Goal: Task Accomplishment & Management: Use online tool/utility

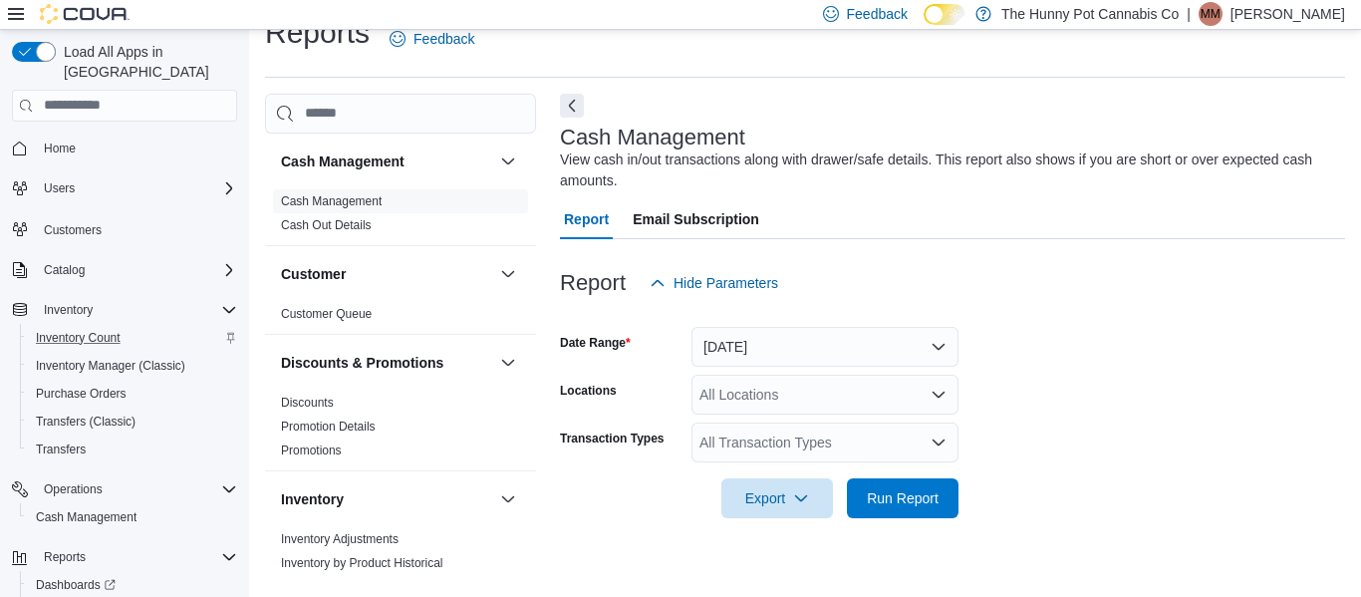
scroll to position [63, 0]
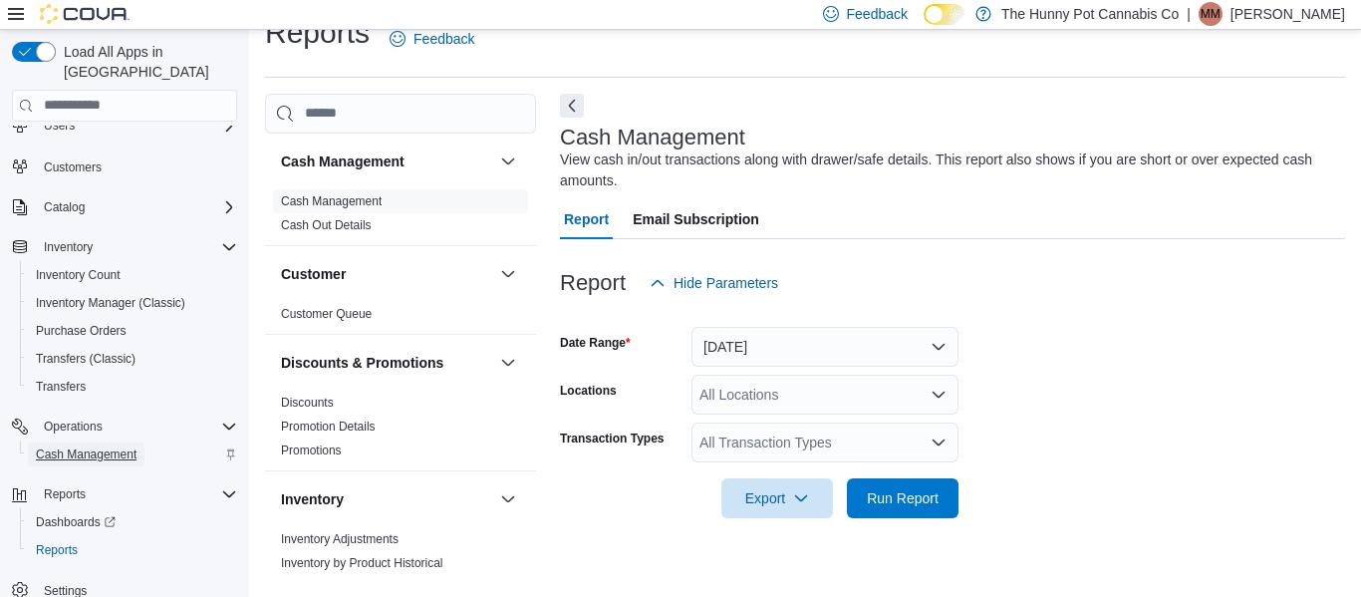
click at [110, 446] on span "Cash Management" at bounding box center [86, 454] width 101 height 16
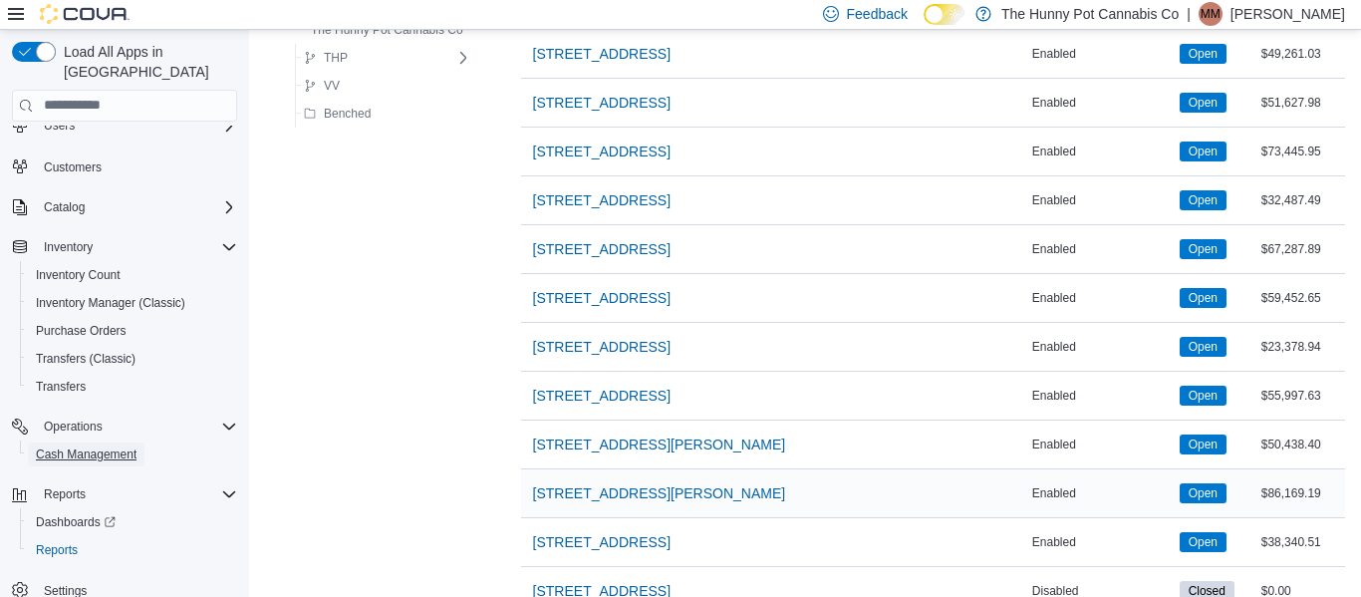
scroll to position [1637, 0]
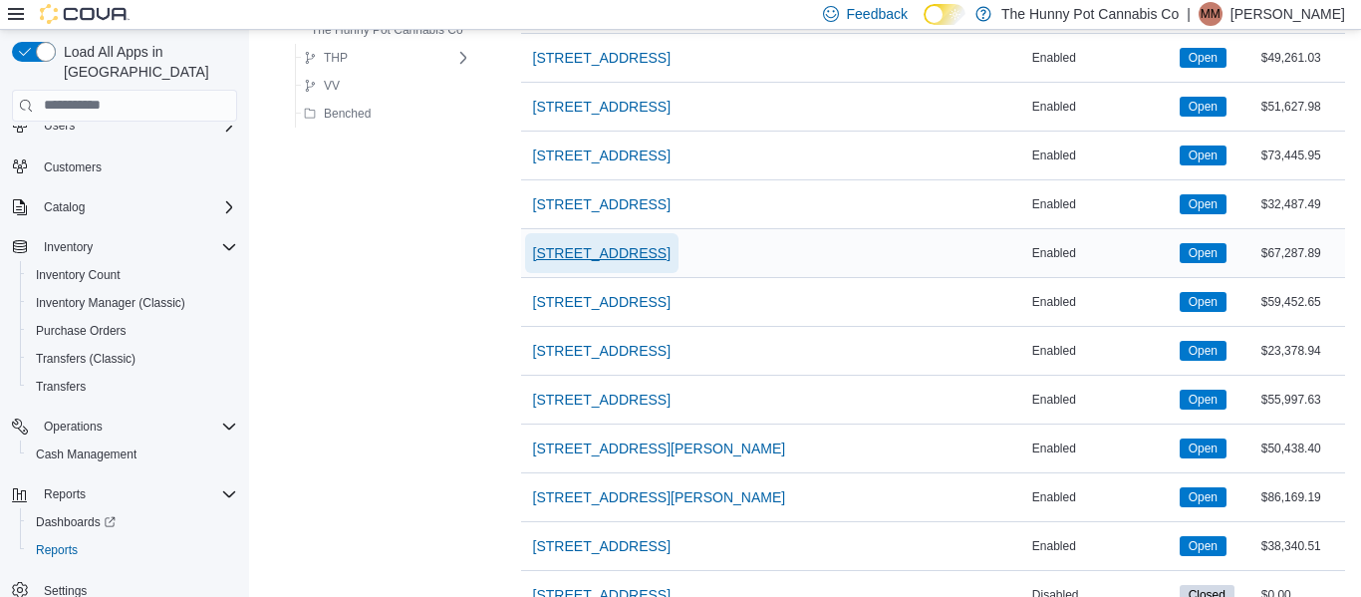
click at [585, 263] on span "[STREET_ADDRESS]" at bounding box center [601, 253] width 137 height 40
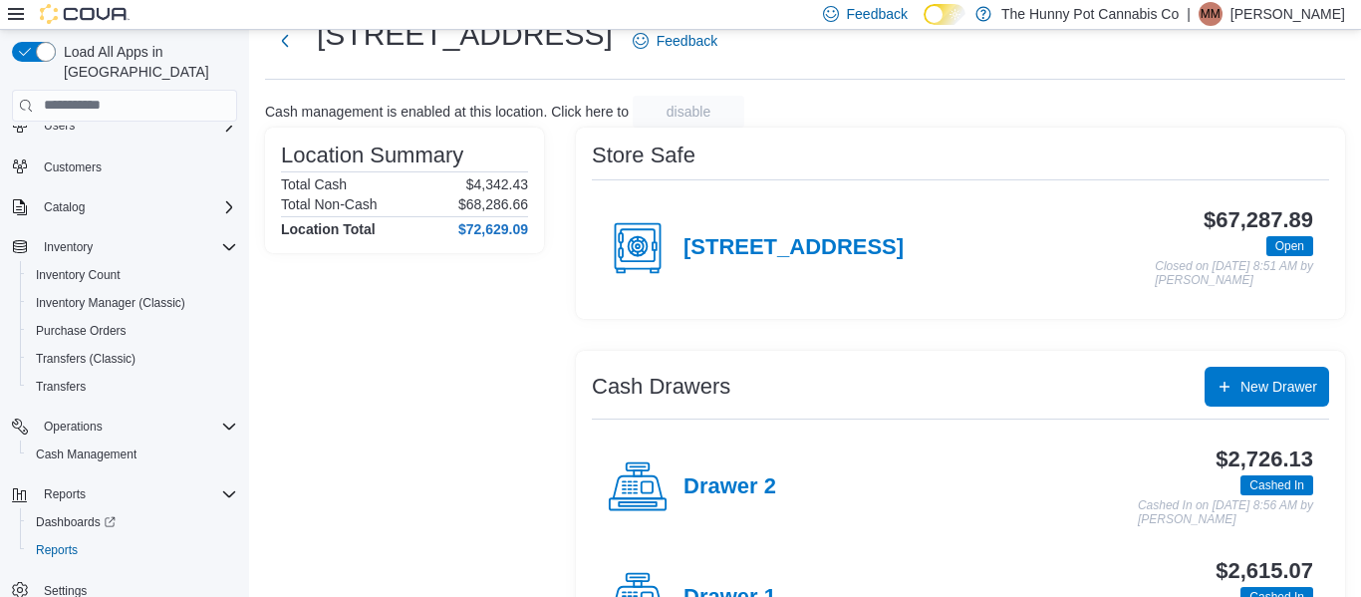
scroll to position [69, 0]
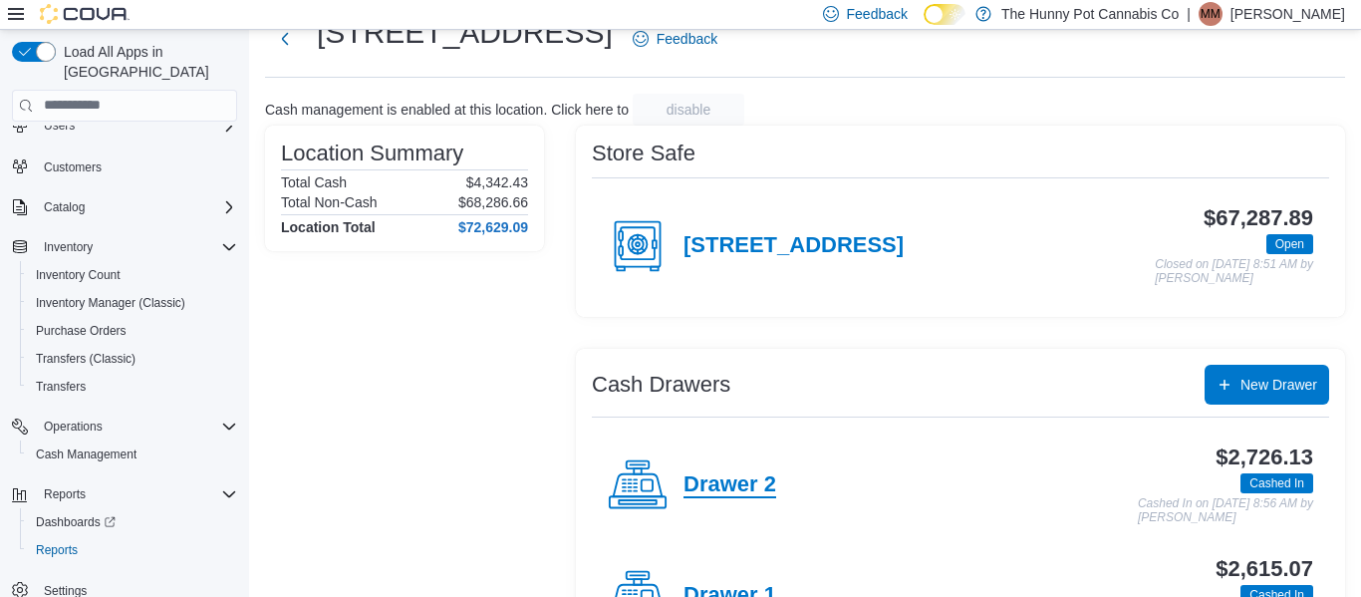
click at [735, 488] on h4 "Drawer 2" at bounding box center [729, 485] width 93 height 26
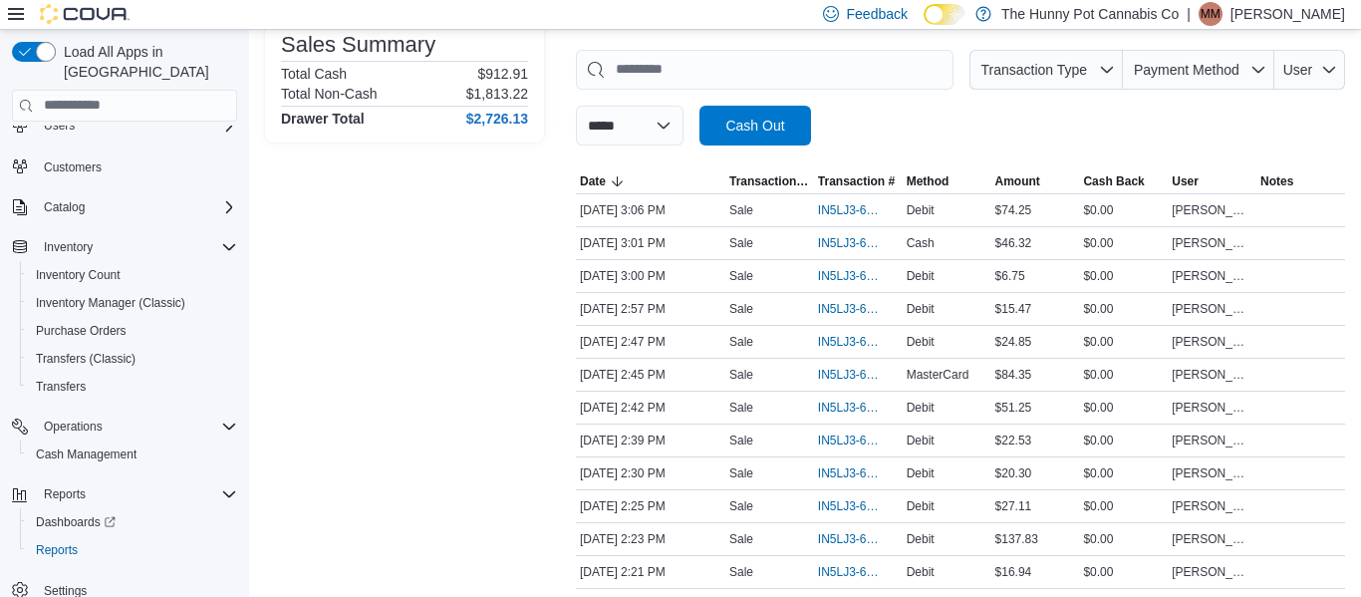
scroll to position [288, 0]
click at [834, 408] on span "IN5LJ3-6141319" at bounding box center [848, 406] width 61 height 16
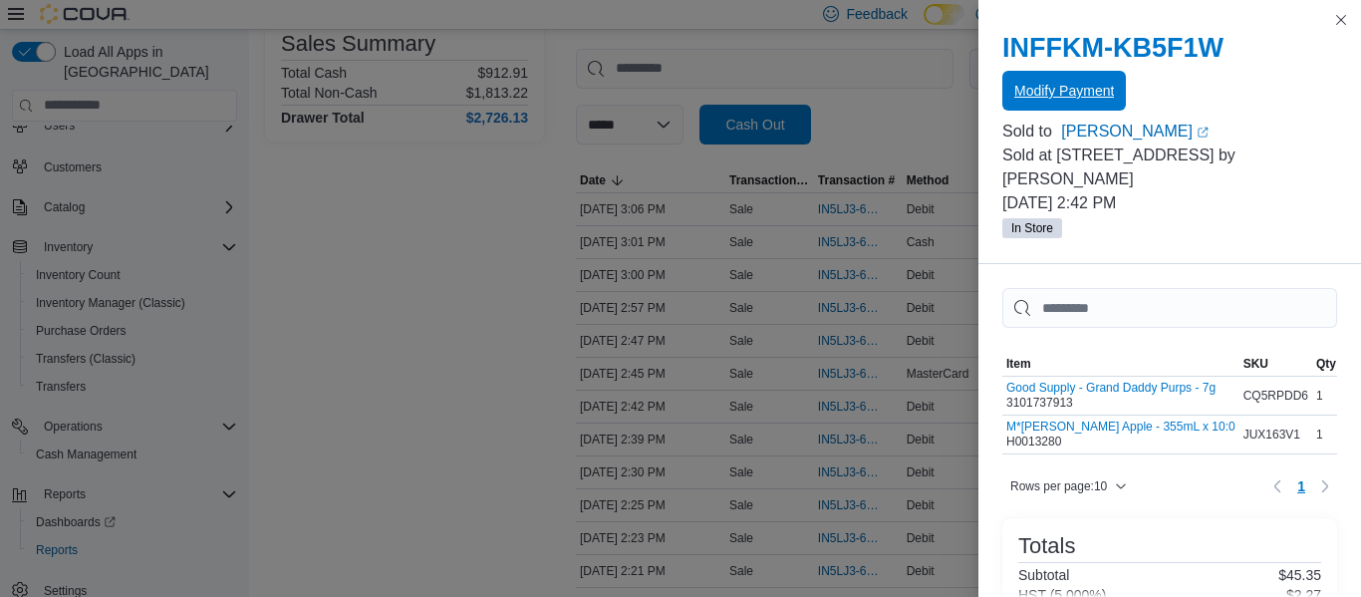
click at [1071, 90] on span "Modify Payment" at bounding box center [1064, 91] width 100 height 20
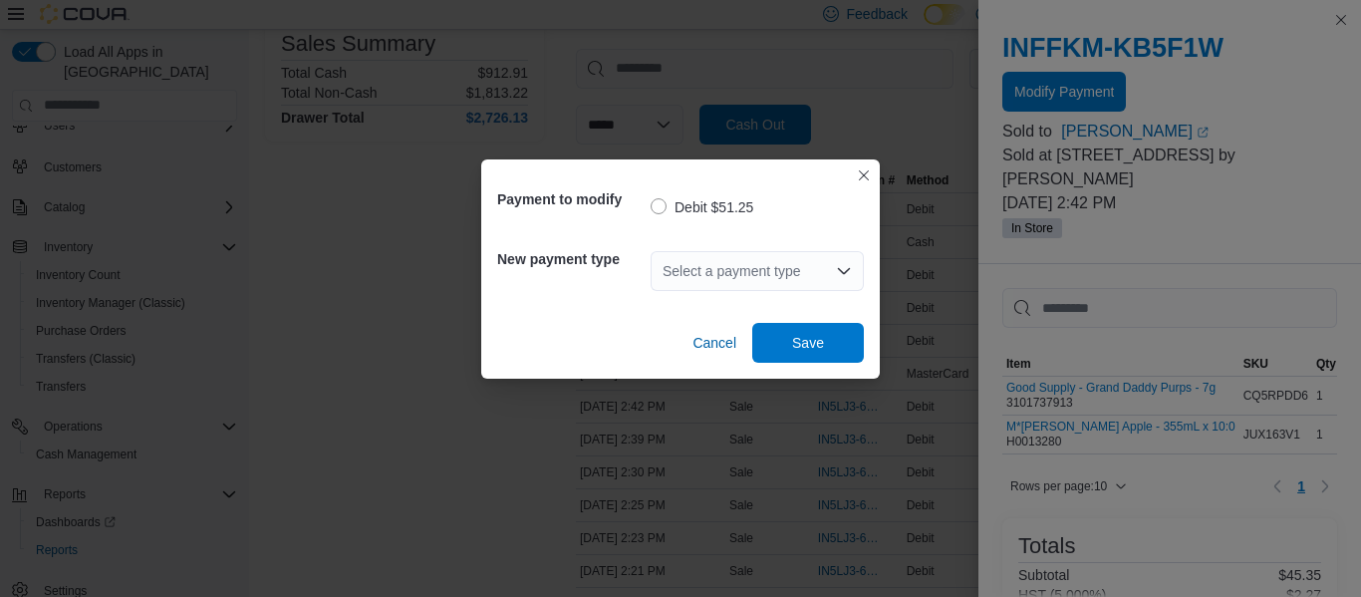
click at [751, 272] on div "Select a payment type" at bounding box center [756, 271] width 213 height 40
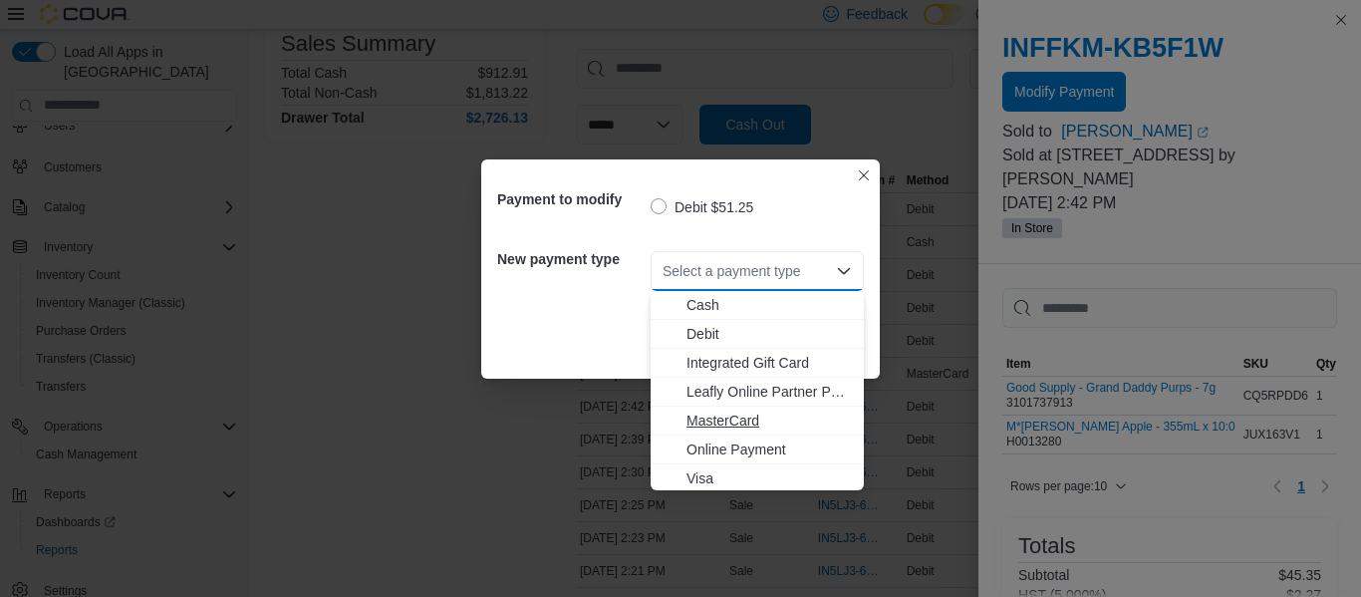
click at [726, 418] on span "MasterCard" at bounding box center [768, 420] width 165 height 20
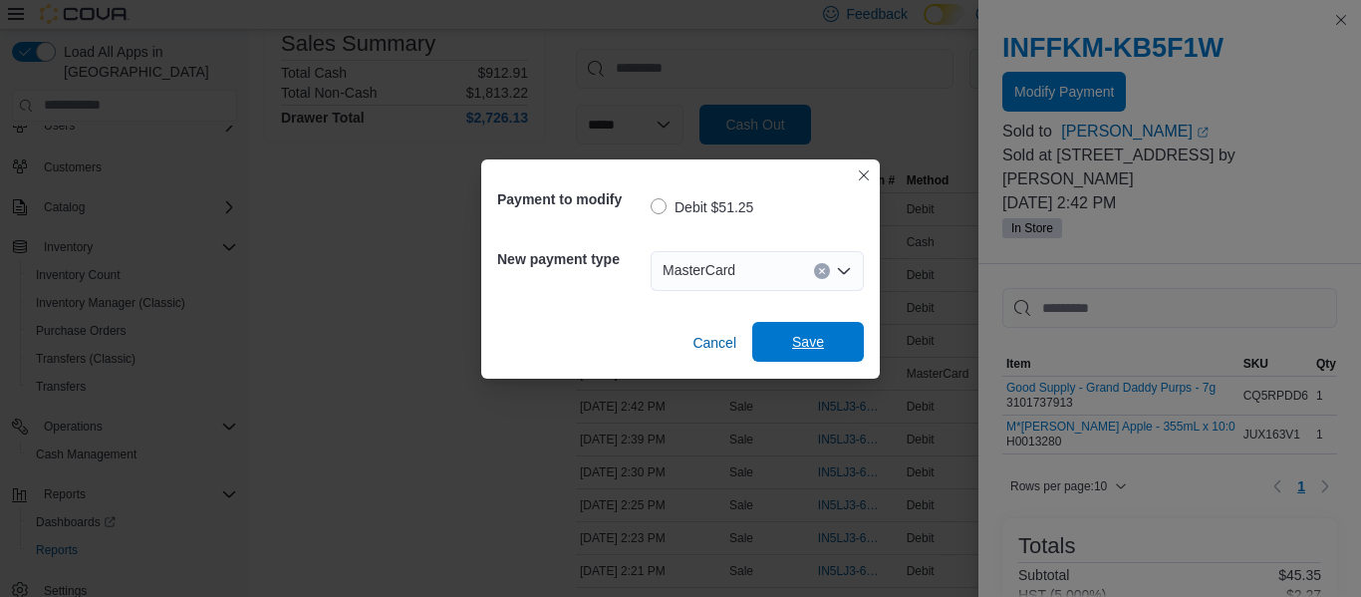
click at [824, 341] on span "Save" at bounding box center [808, 342] width 88 height 40
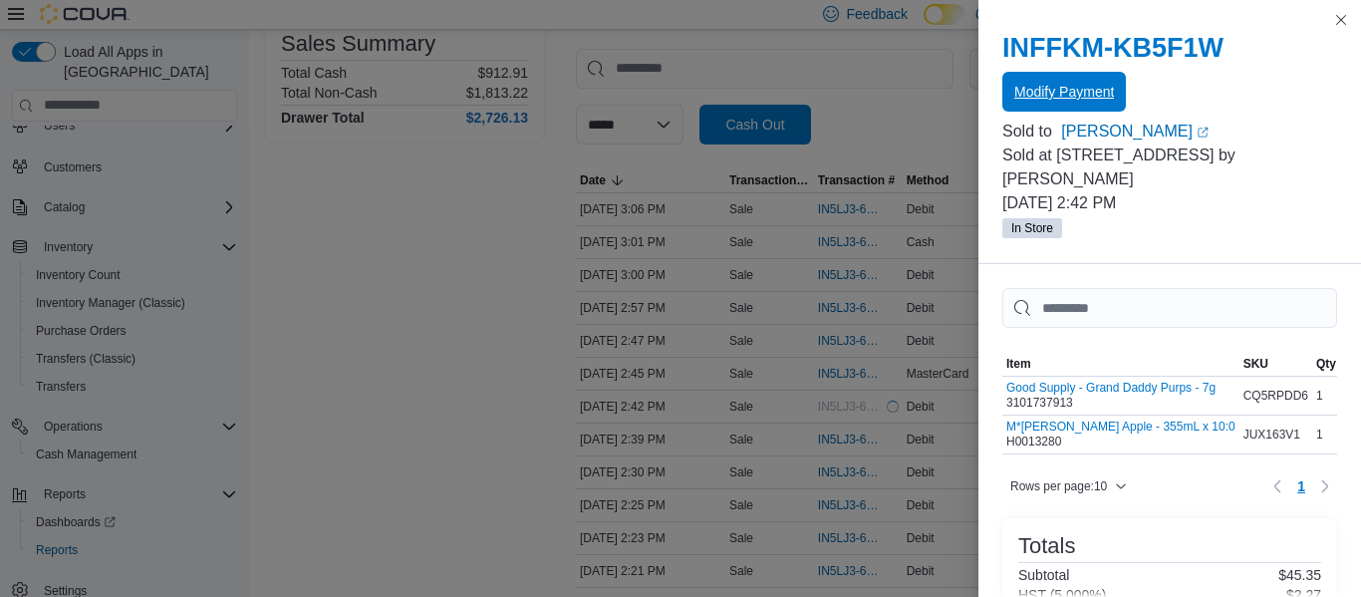
scroll to position [0, 0]
click at [1344, 18] on button "Close this dialog" at bounding box center [1341, 19] width 24 height 24
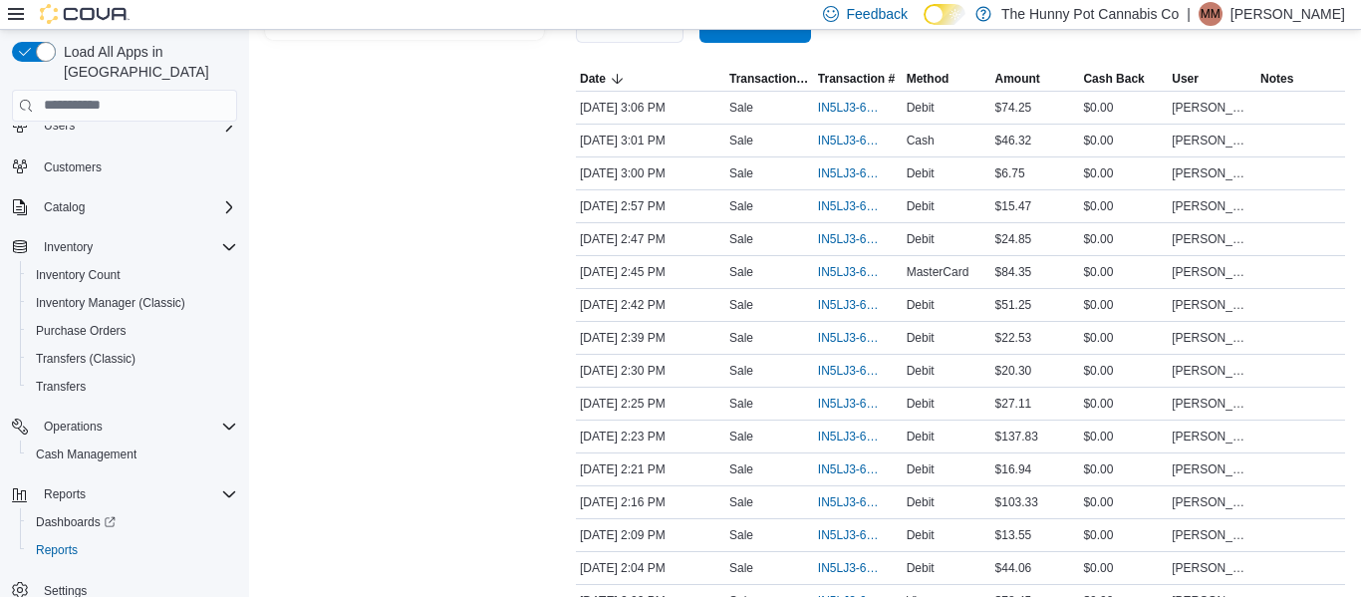
scroll to position [395, 0]
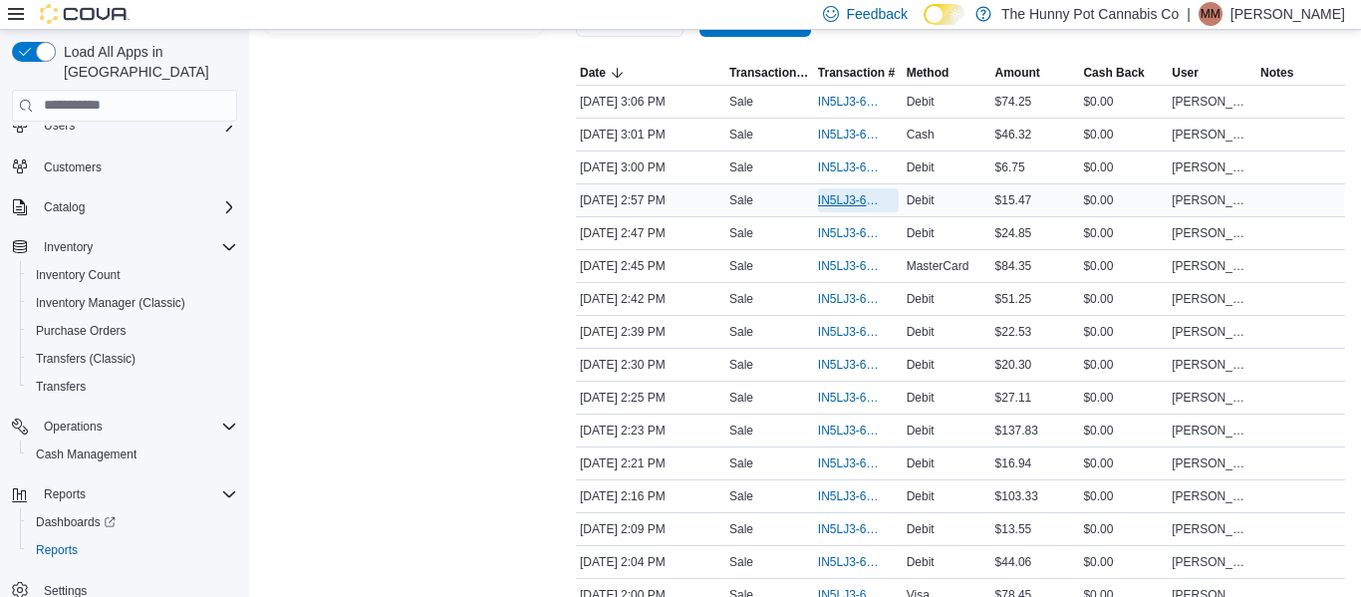
click at [839, 198] on span "IN5LJ3-6141454" at bounding box center [848, 200] width 61 height 16
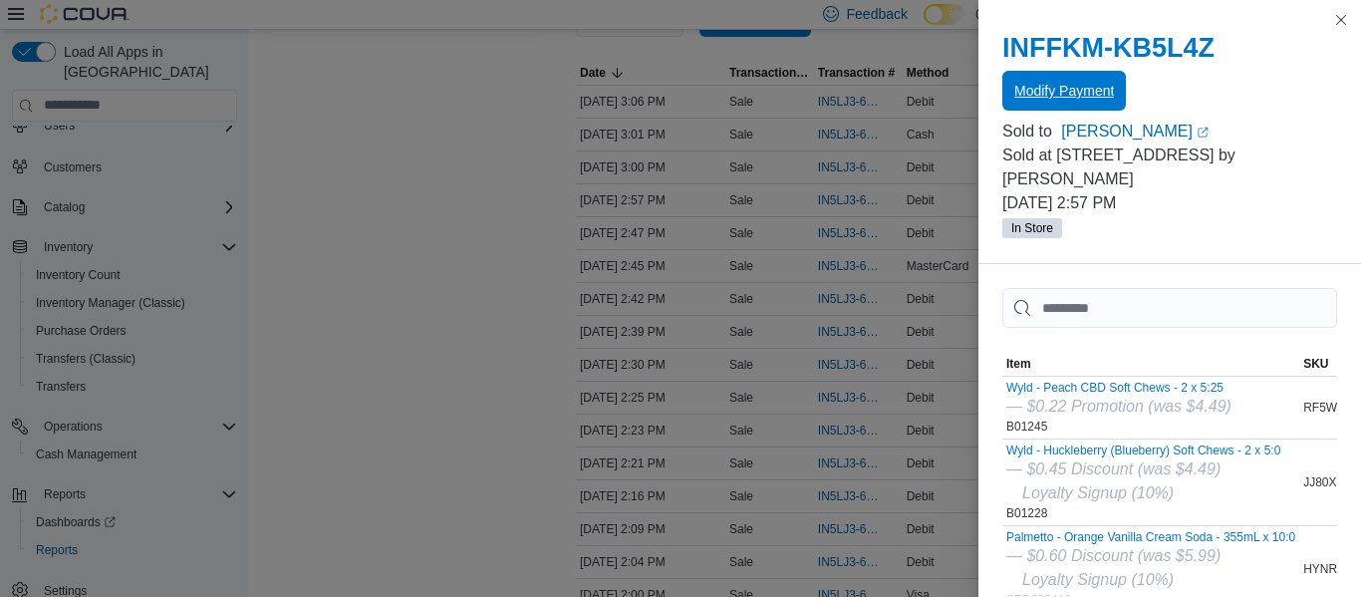
click at [1050, 104] on span "Modify Payment" at bounding box center [1064, 91] width 100 height 40
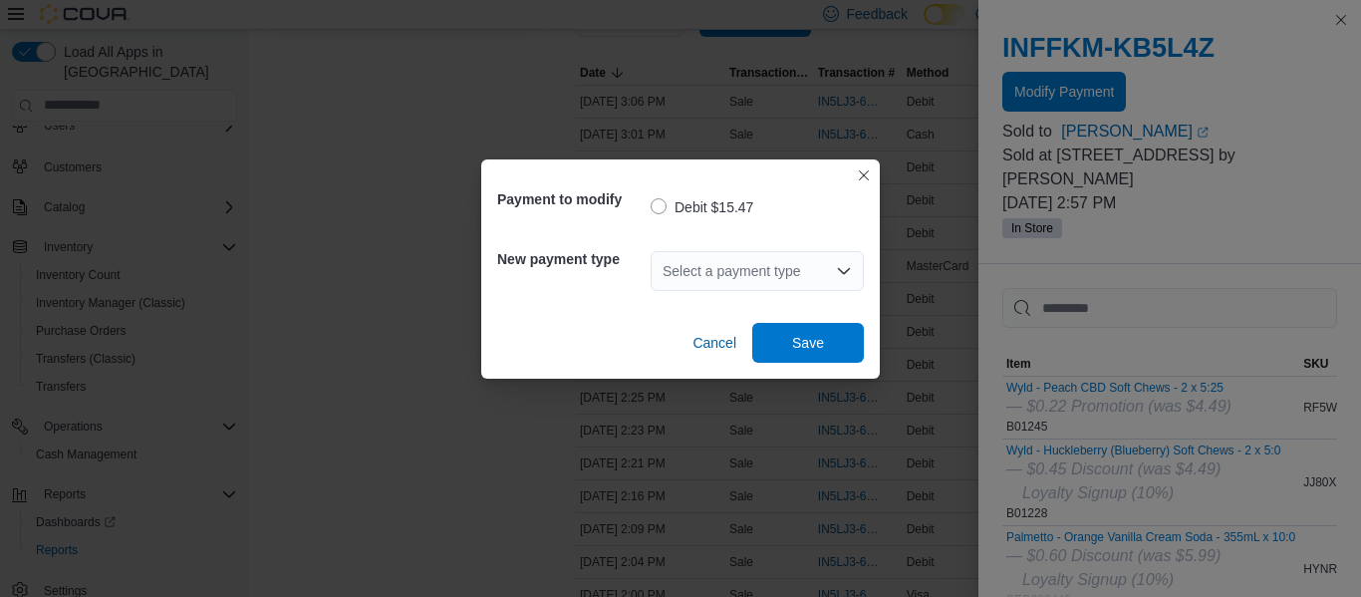
click at [733, 273] on div "Select a payment type" at bounding box center [756, 271] width 213 height 40
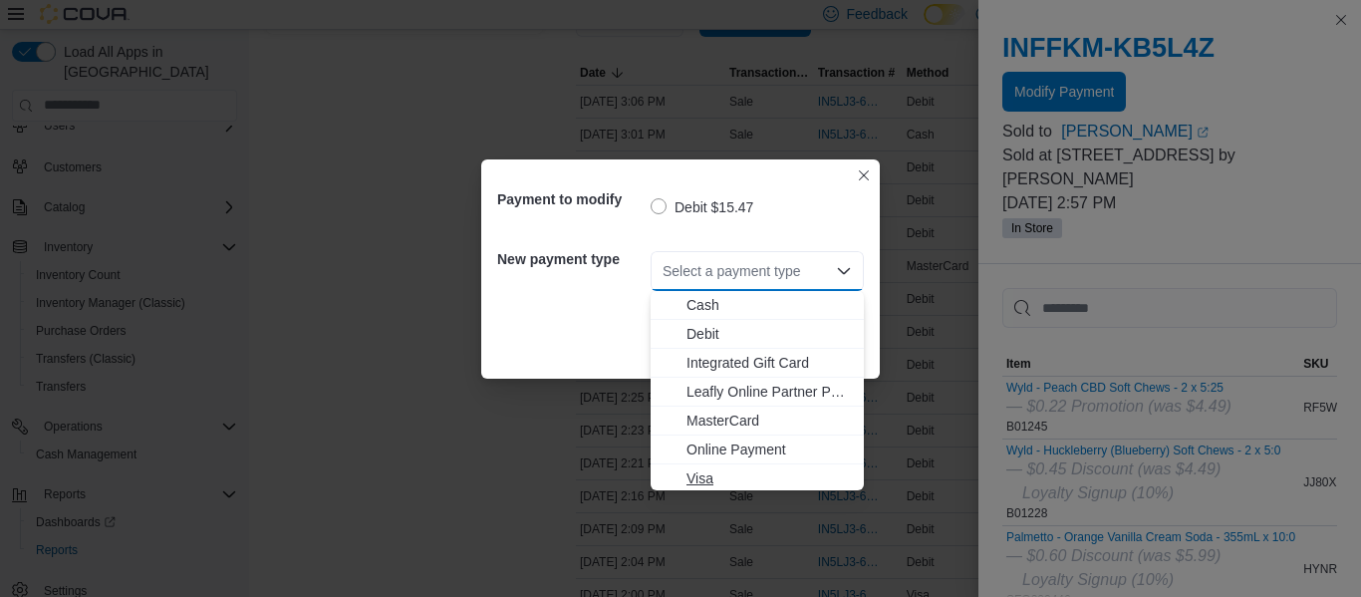
click at [711, 480] on span "Visa" at bounding box center [768, 478] width 165 height 20
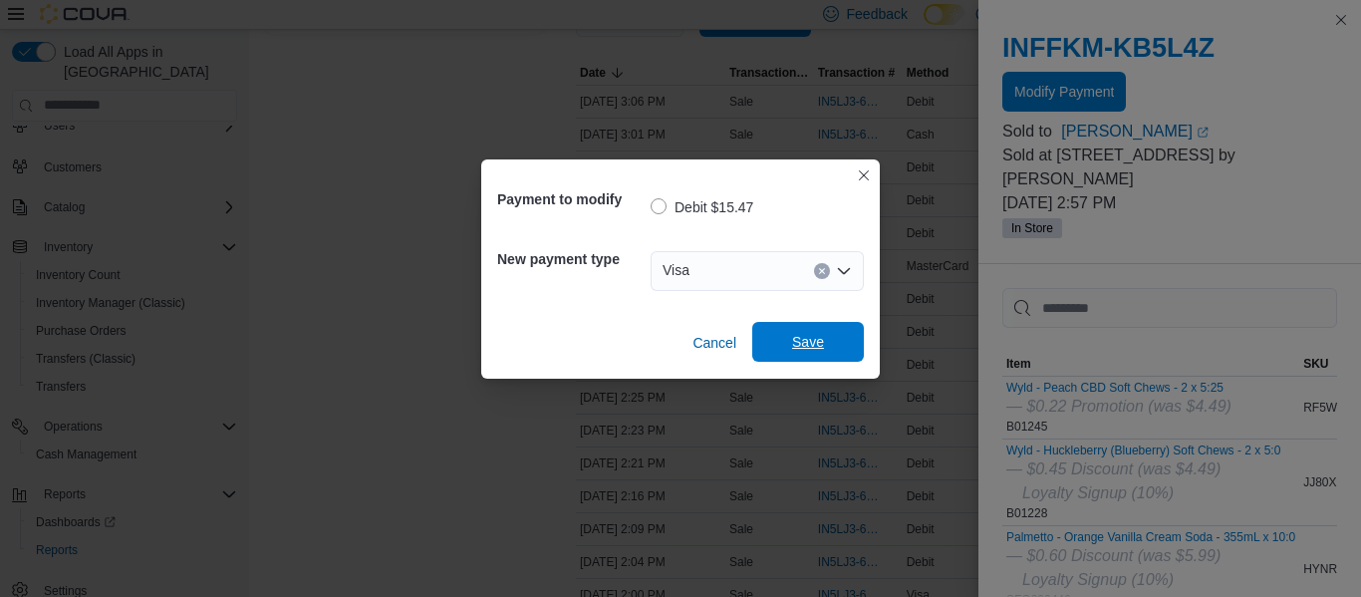
click at [808, 352] on span "Save" at bounding box center [808, 342] width 88 height 40
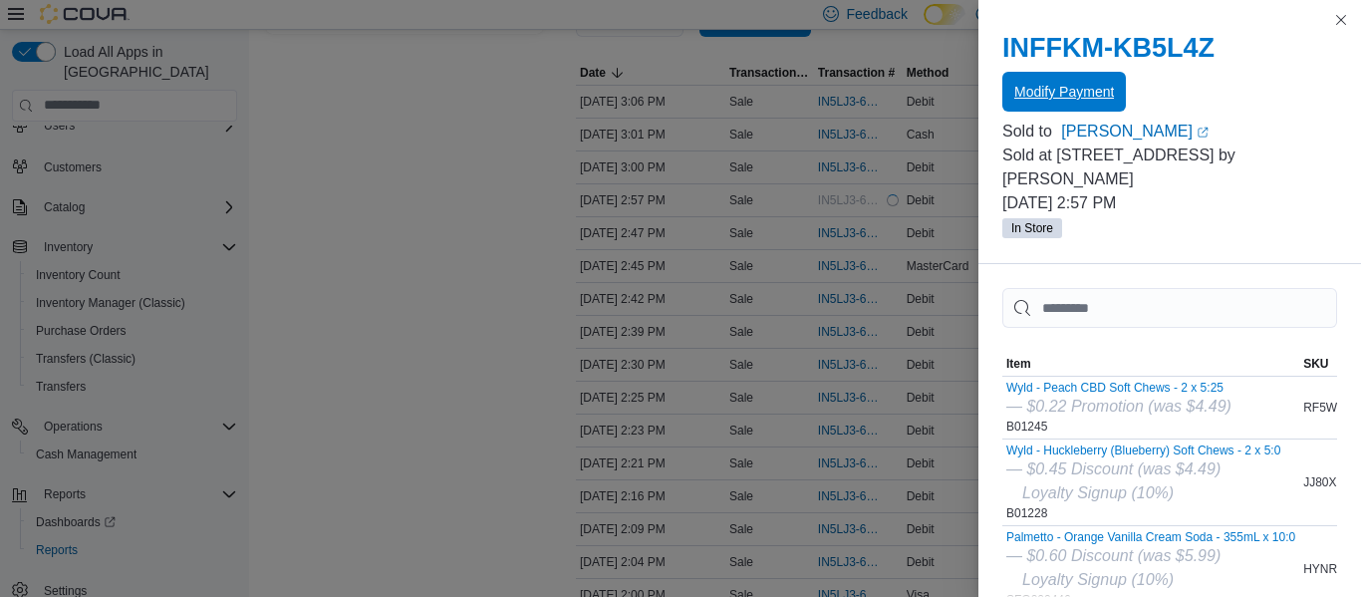
scroll to position [0, 0]
click at [1344, 22] on button "Close this dialog" at bounding box center [1341, 19] width 24 height 24
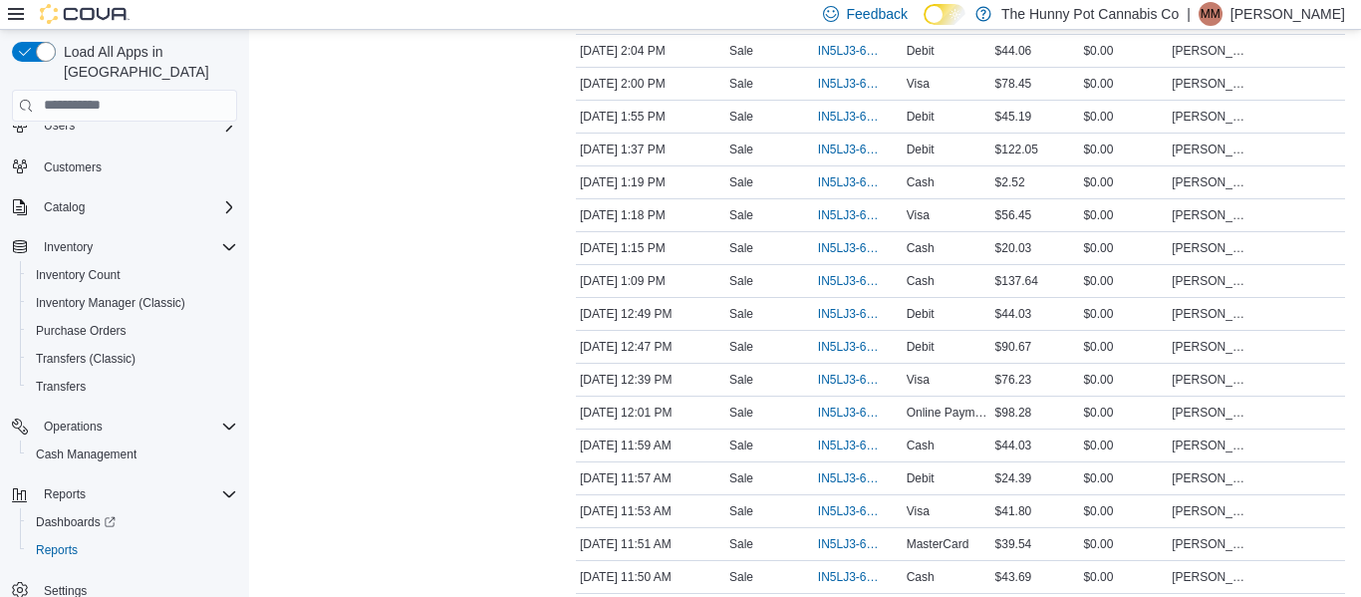
scroll to position [908, 0]
click at [844, 317] on span "IN5LJ3-6140411" at bounding box center [848, 312] width 61 height 16
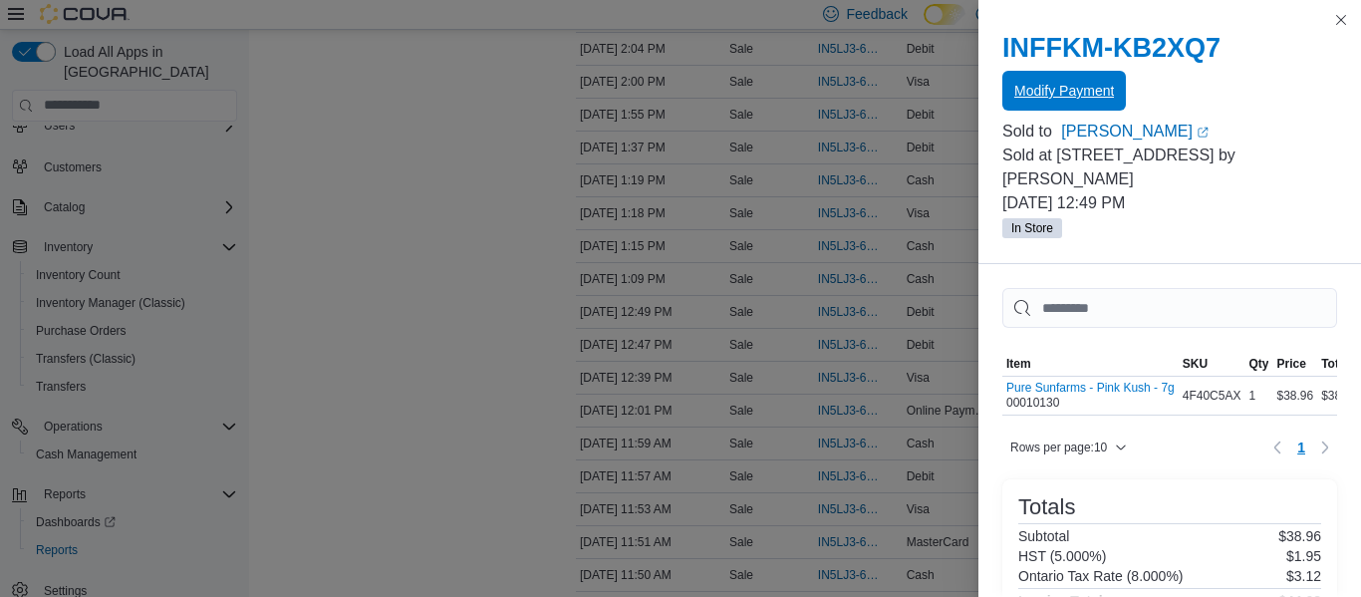
click at [1098, 91] on span "Modify Payment" at bounding box center [1064, 91] width 100 height 20
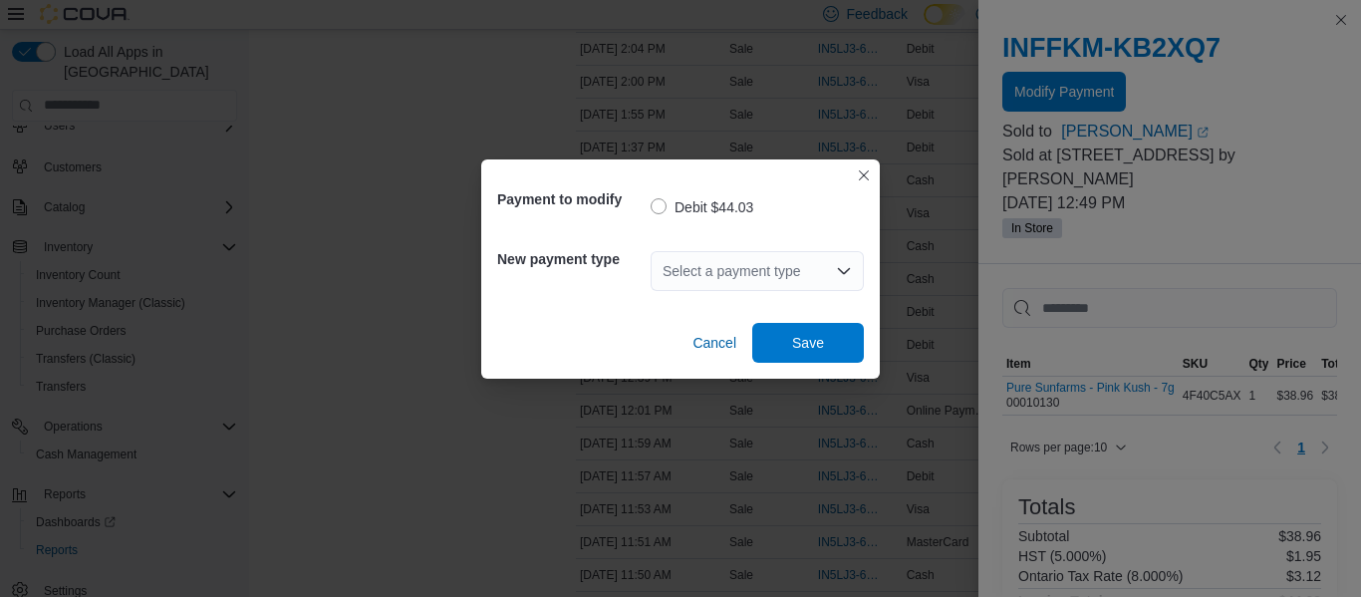
click at [736, 265] on div "Select a payment type" at bounding box center [756, 271] width 213 height 40
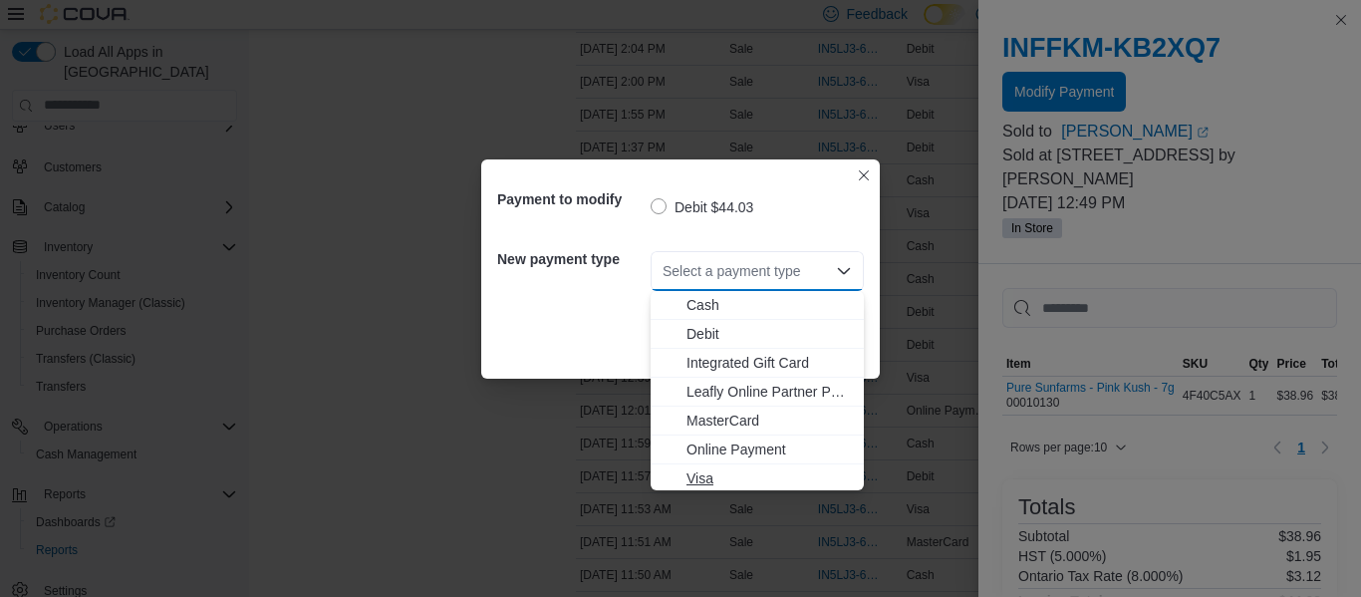
click at [702, 483] on span "Visa" at bounding box center [768, 478] width 165 height 20
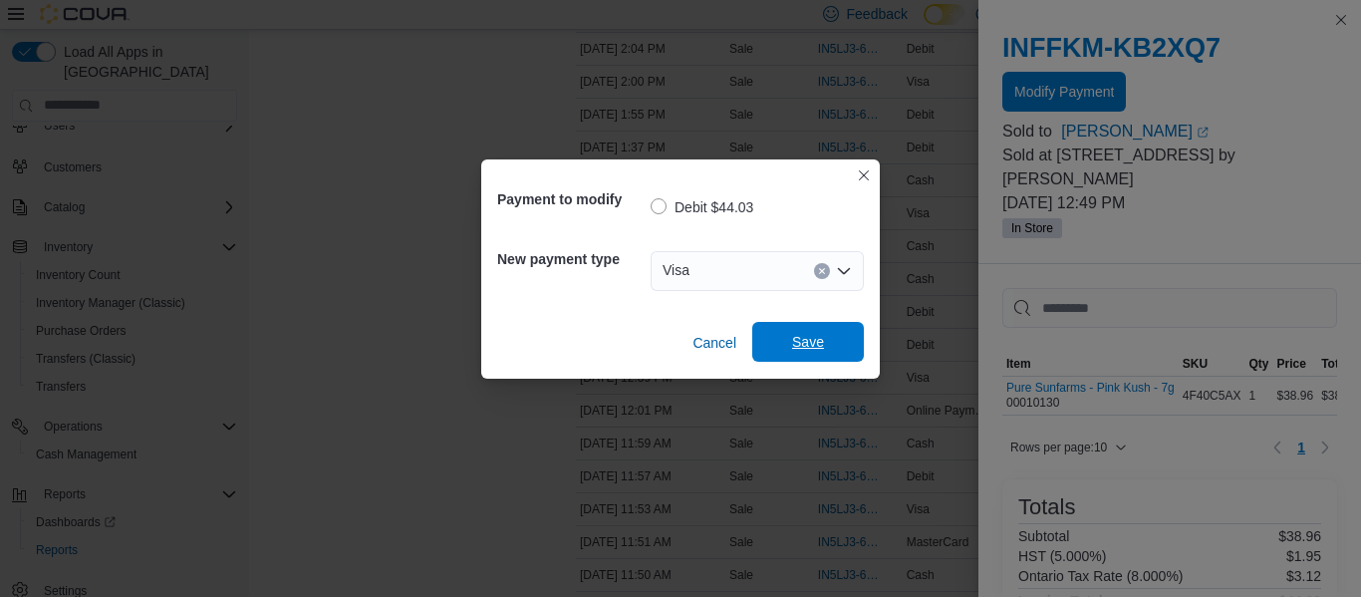
click at [817, 351] on span "Save" at bounding box center [808, 342] width 32 height 20
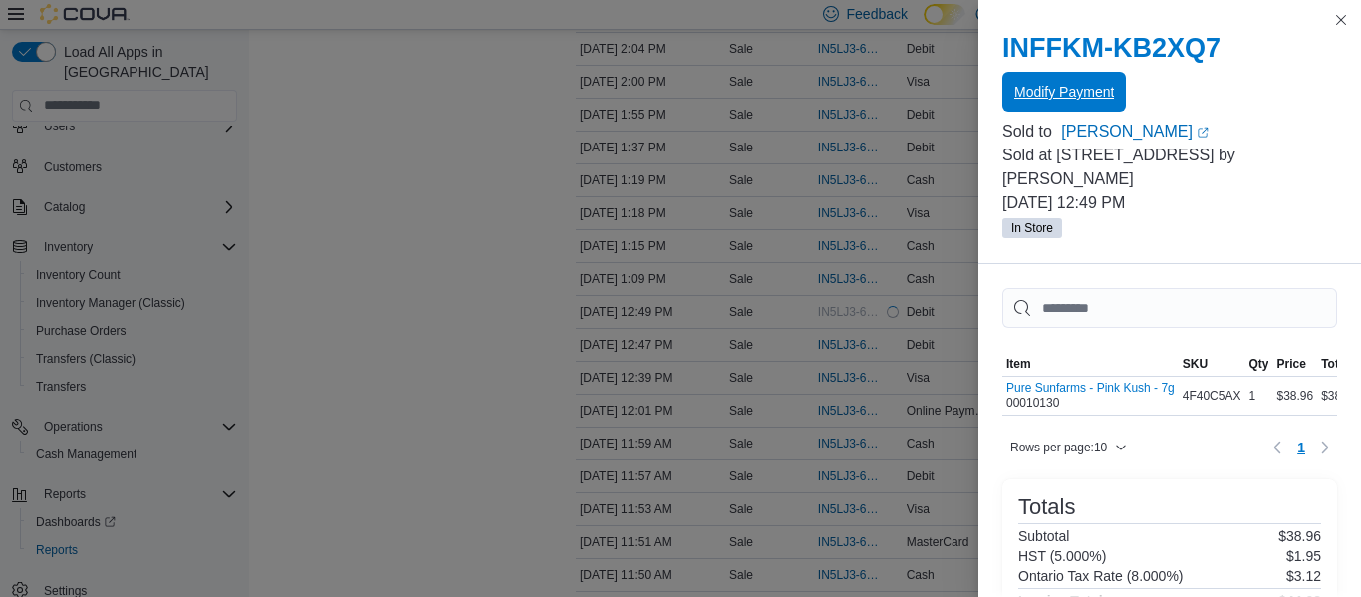
scroll to position [0, 0]
click at [1345, 21] on button "Close this dialog" at bounding box center [1341, 19] width 24 height 24
click at [1342, 16] on button "Close this dialog" at bounding box center [1341, 20] width 24 height 24
